Goal: Navigation & Orientation: Find specific page/section

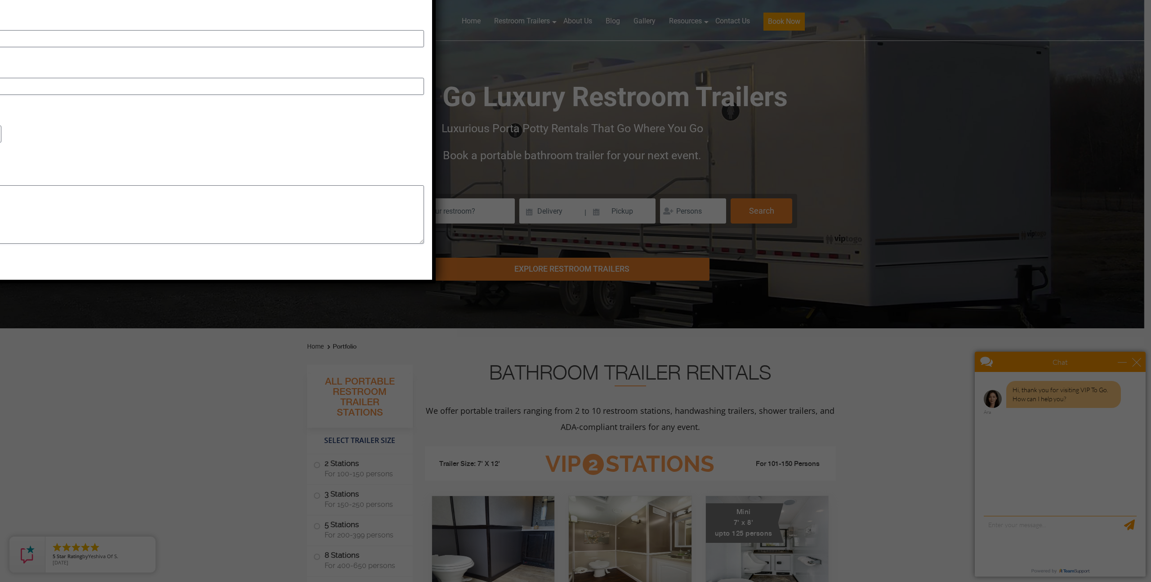
drag, startPoint x: 421, startPoint y: 131, endPoint x: 462, endPoint y: 179, distance: 63.2
click at [462, 179] on div "We Want To Make It Work For You! We are a nationwide company serving your area!…" at bounding box center [575, 291] width 1151 height 582
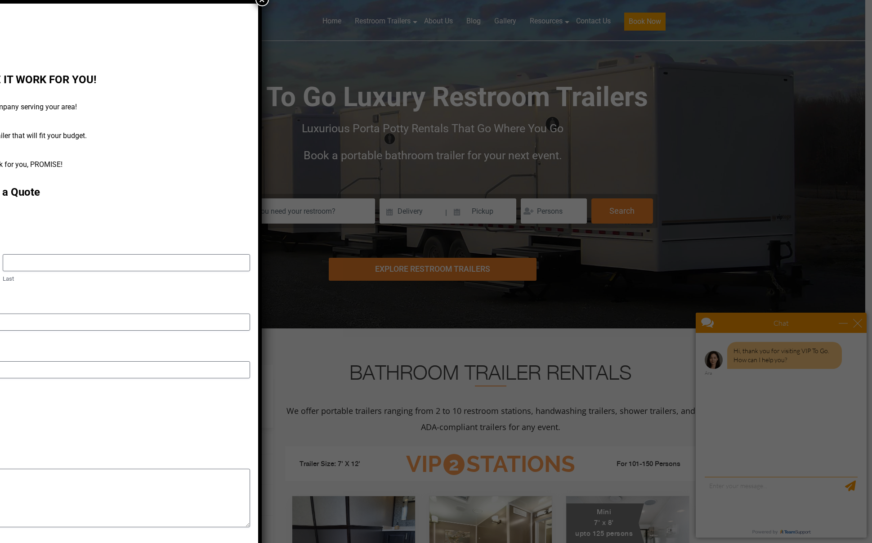
click at [255, 6] on button "×" at bounding box center [261, -1] width 13 height 13
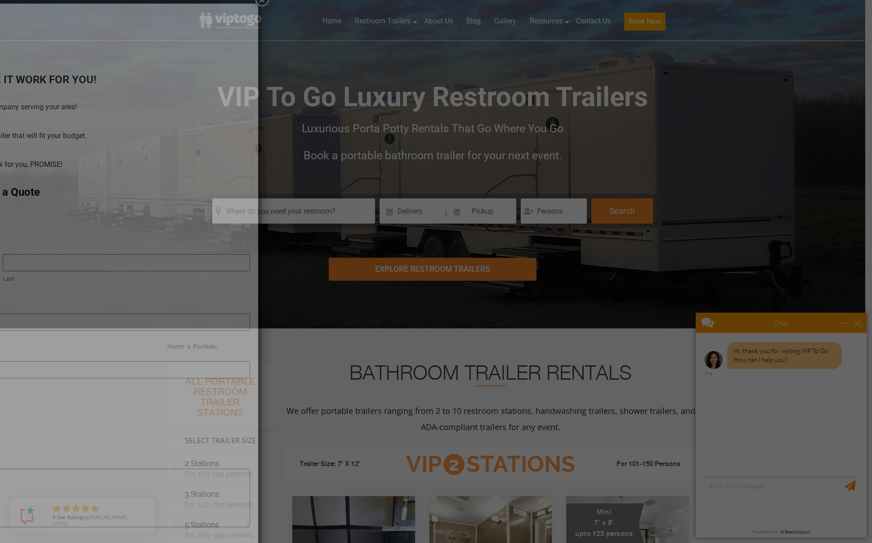
click at [237, 58] on div "We Want To Make It Work For You! We are a nationwide company serving your area!…" at bounding box center [436, 271] width 872 height 543
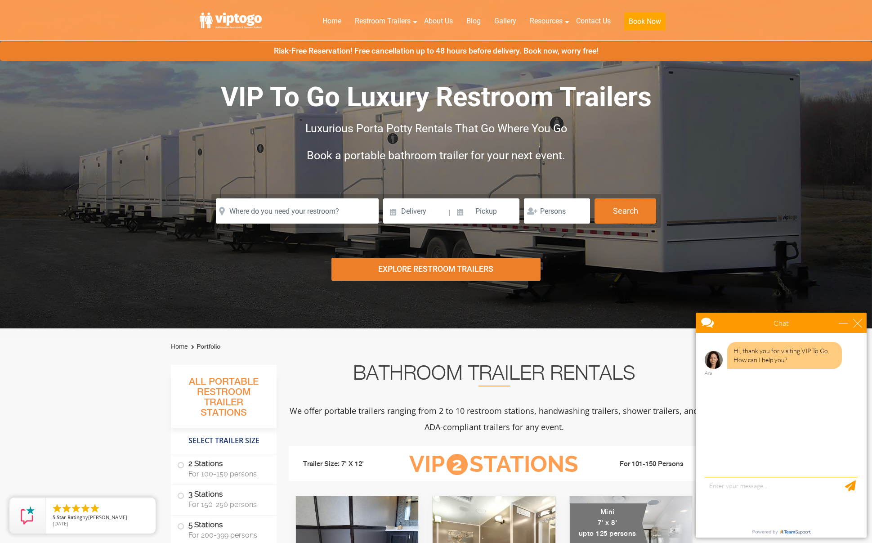
scroll to position [4, 0]
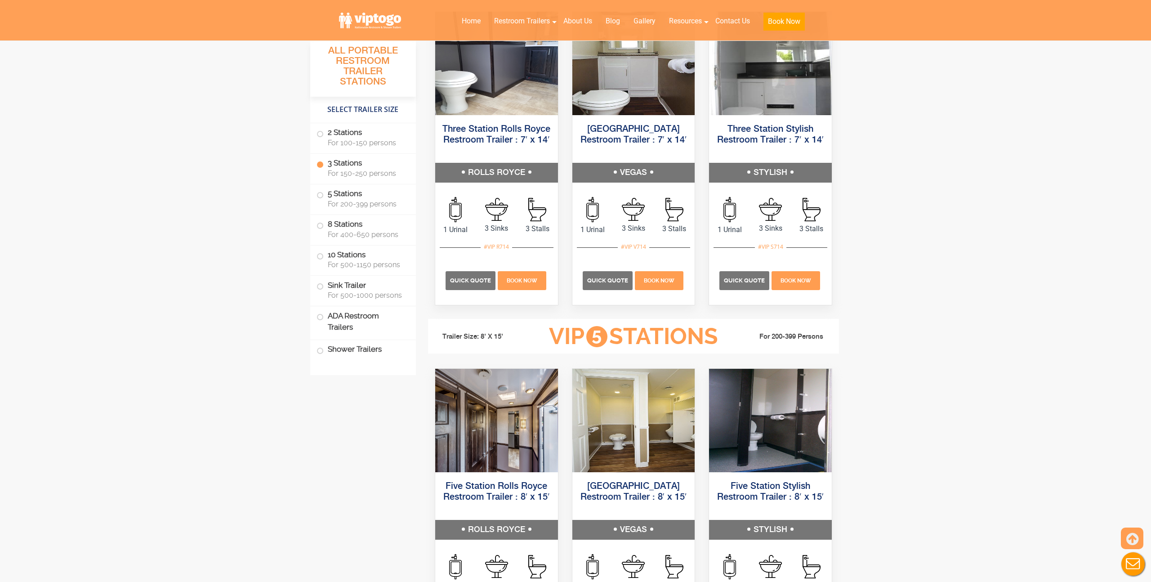
scroll to position [1319, 0]
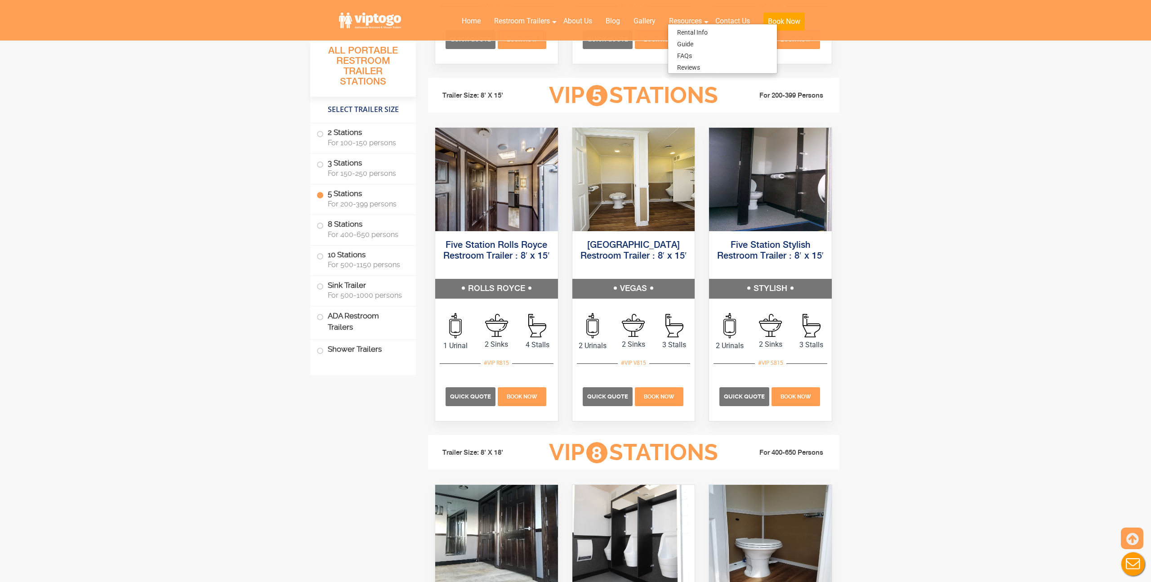
click at [513, 16] on div at bounding box center [575, 291] width 1151 height 582
click at [513, 21] on div at bounding box center [575, 291] width 1151 height 582
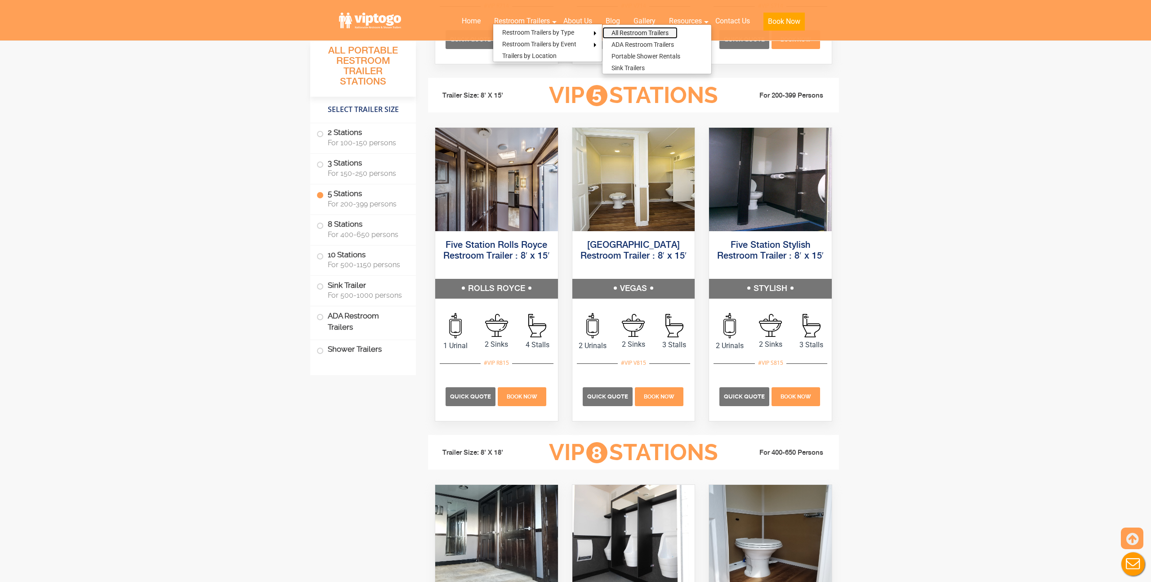
click at [619, 32] on link "All Restroom Trailers" at bounding box center [639, 33] width 75 height 12
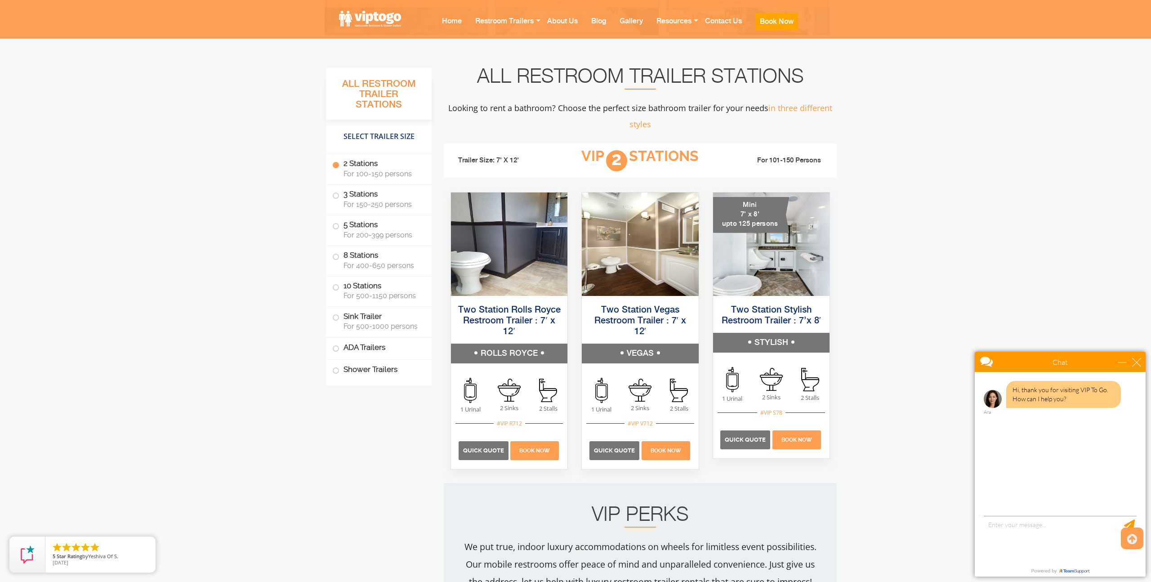
scroll to position [321, 0]
